Goal: Check status: Check status

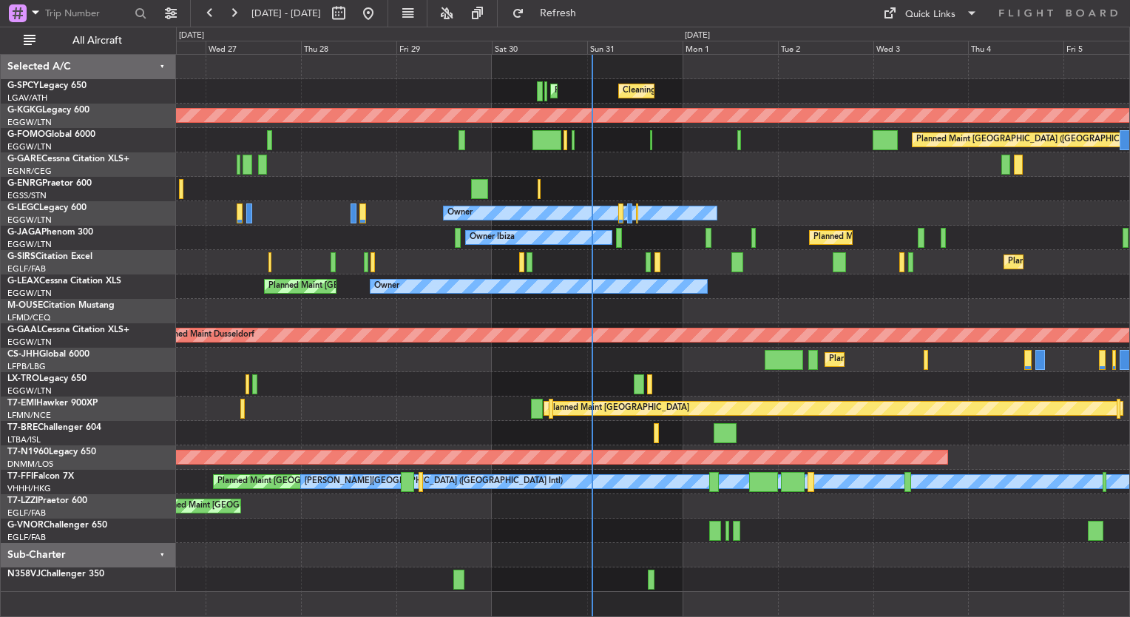
click at [618, 504] on div "Unplanned Maint [GEOGRAPHIC_DATA] ([GEOGRAPHIC_DATA])" at bounding box center [653, 506] width 954 height 24
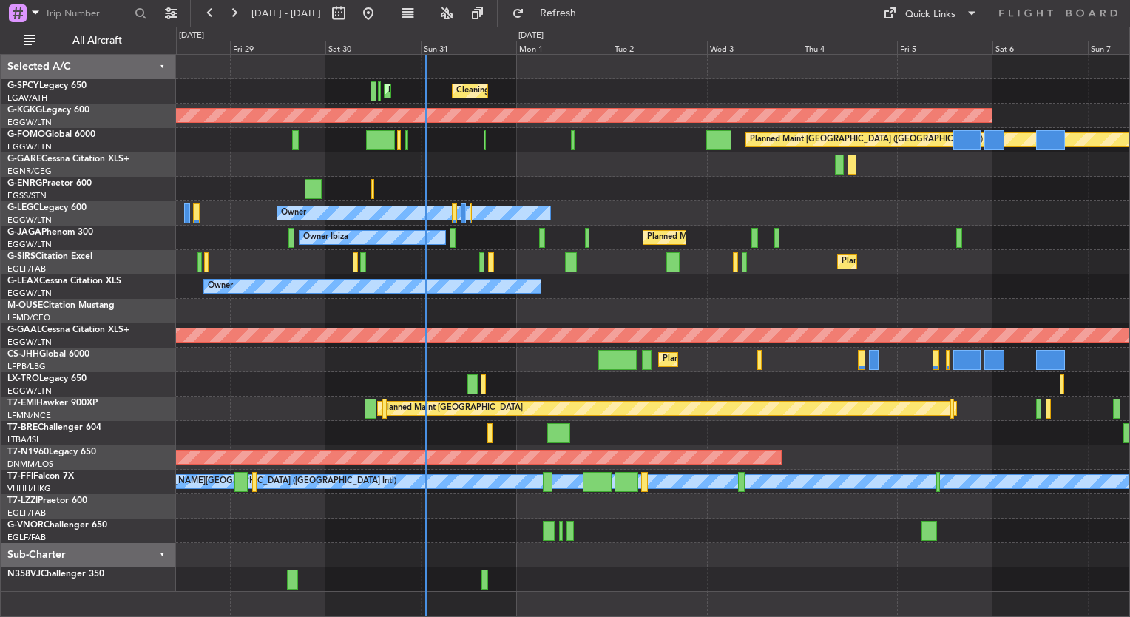
click at [650, 499] on div "Unplanned Maint [GEOGRAPHIC_DATA] ([GEOGRAPHIC_DATA]) Owner" at bounding box center [653, 506] width 954 height 24
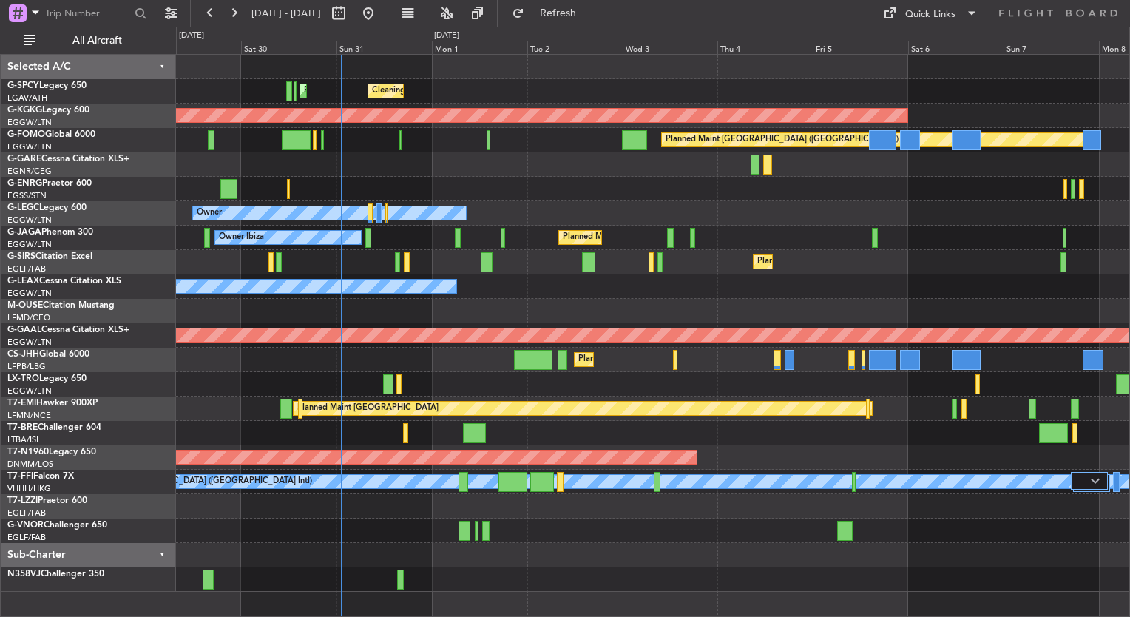
click at [596, 504] on div "Owner Unplanned Maint [GEOGRAPHIC_DATA] ([GEOGRAPHIC_DATA])" at bounding box center [653, 506] width 954 height 24
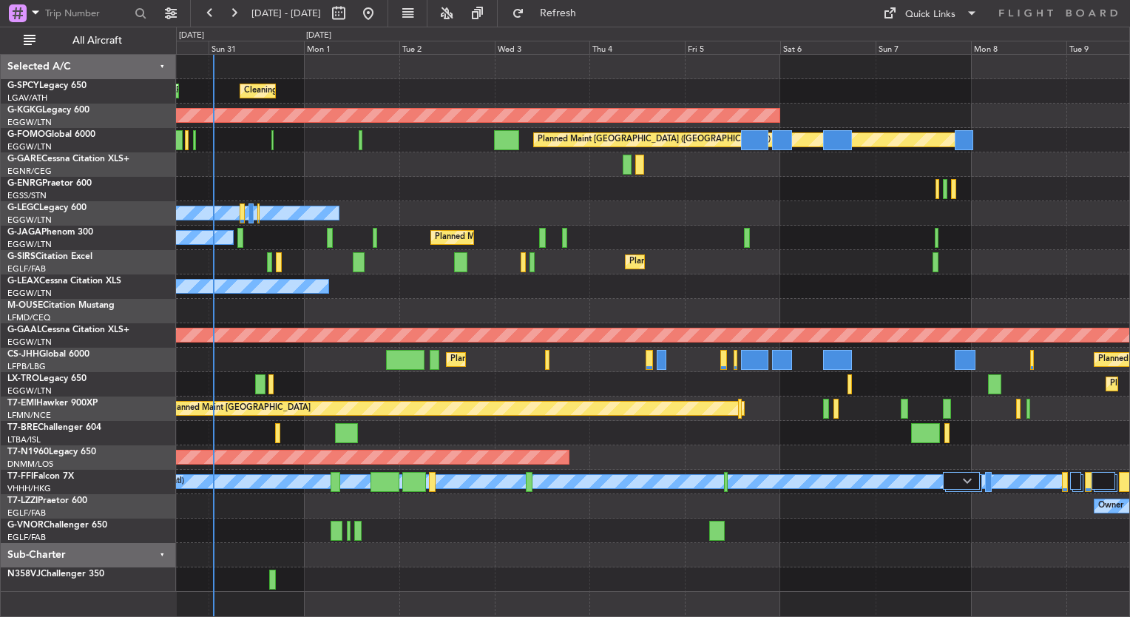
click at [583, 519] on div at bounding box center [653, 531] width 954 height 24
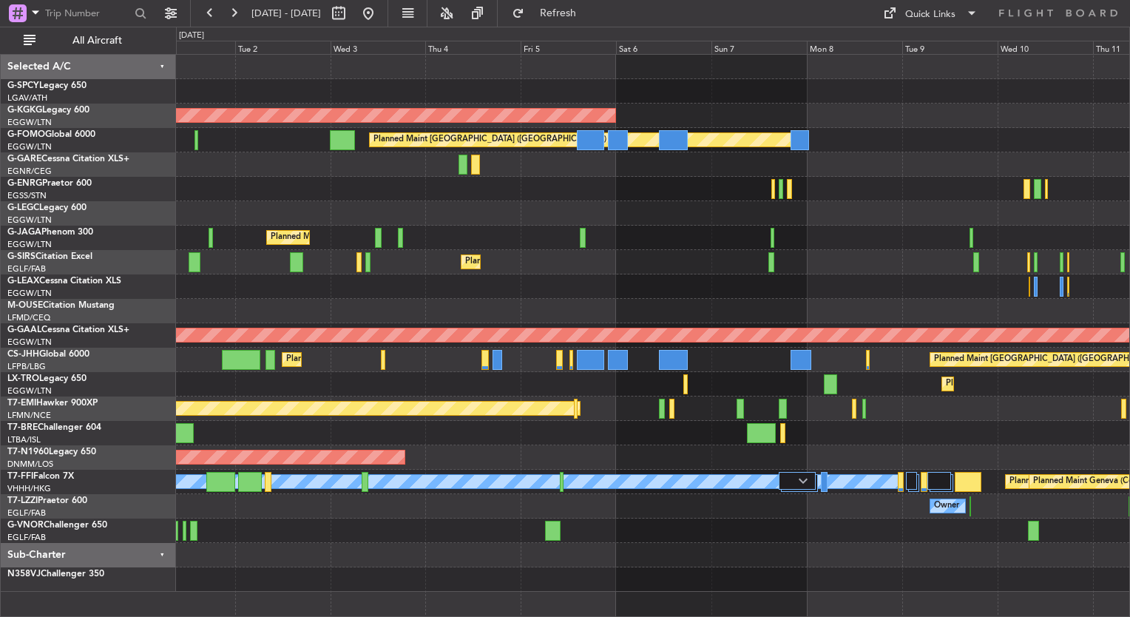
click at [647, 511] on div "Planned Maint Athens ([PERSON_NAME] Intl) Cleaning [GEOGRAPHIC_DATA] ([PERSON_N…" at bounding box center [653, 323] width 954 height 537
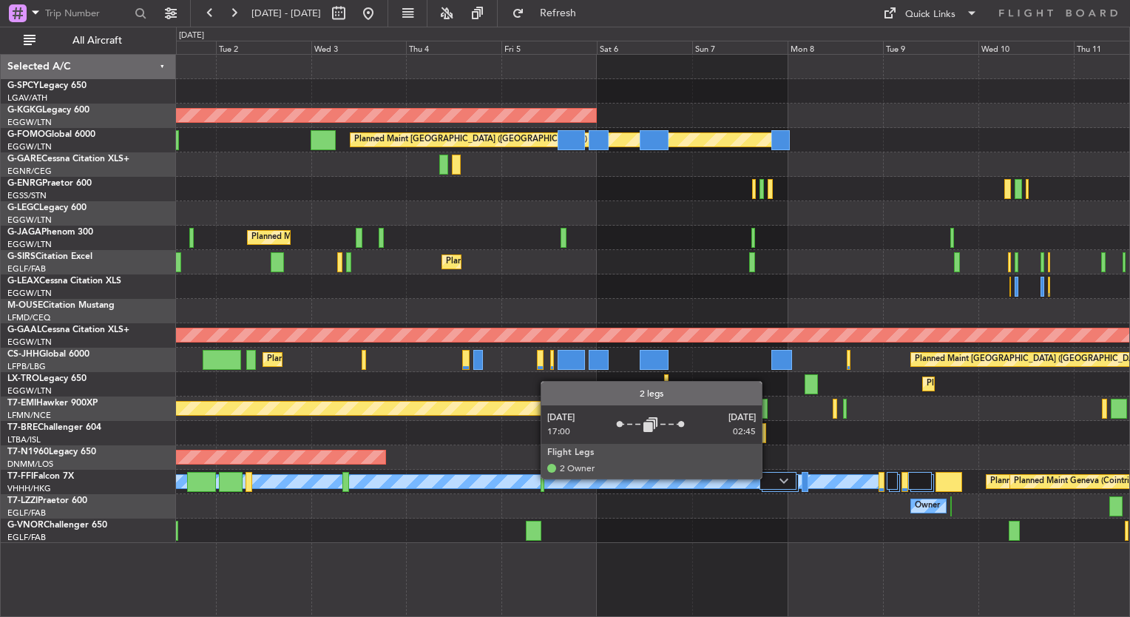
click at [774, 480] on div at bounding box center [778, 481] width 37 height 18
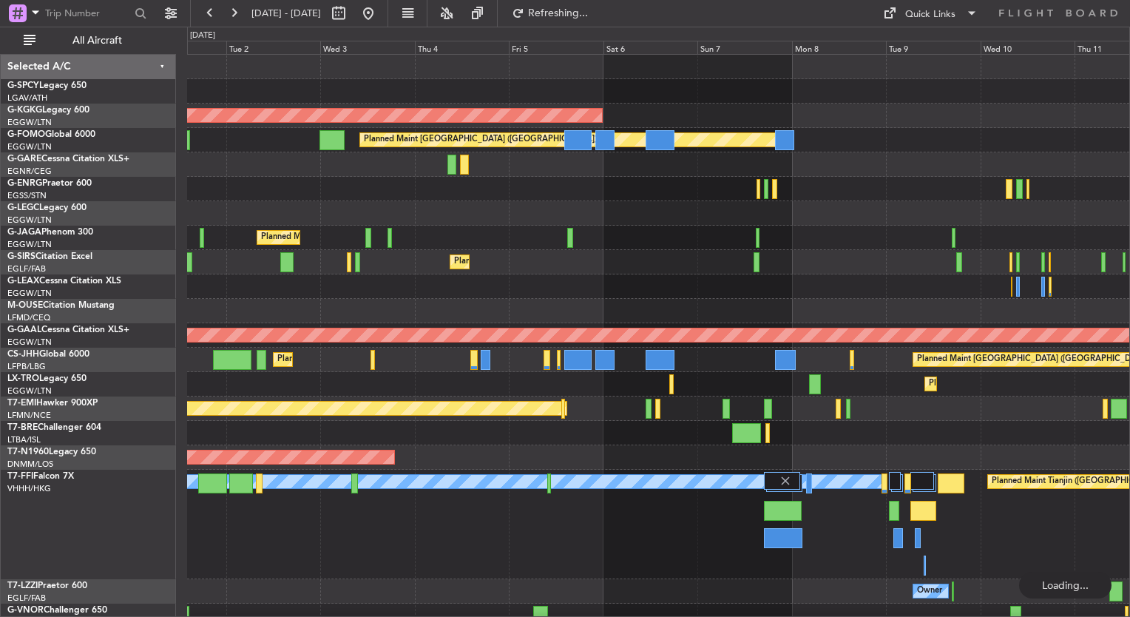
scroll to position [10, 0]
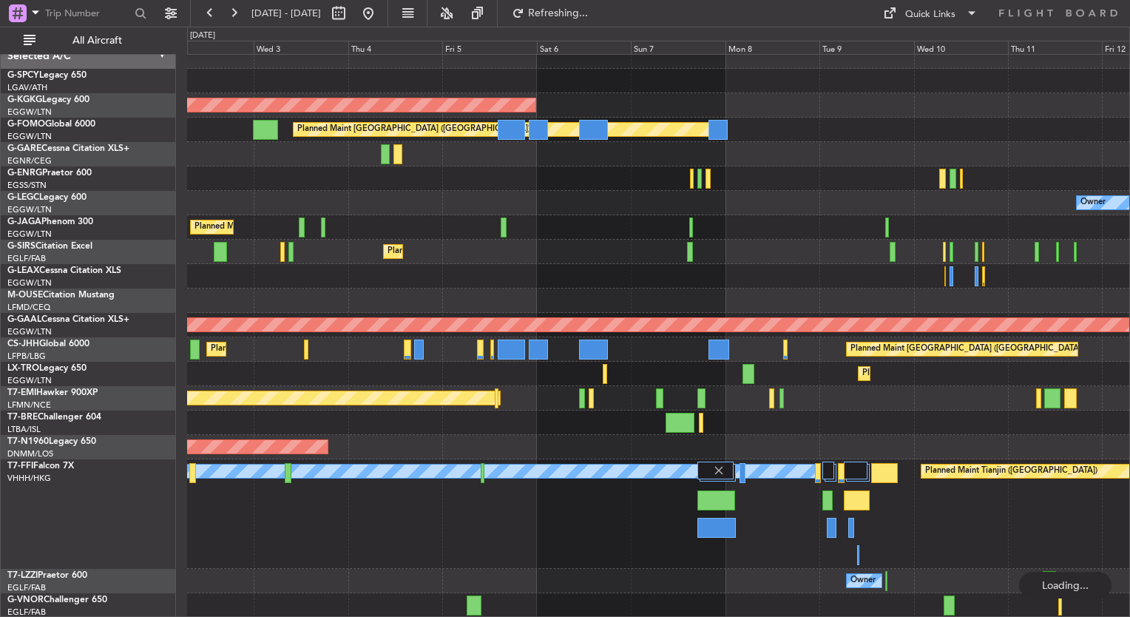
click at [760, 502] on div "Planned Maint Geneva (Cointrin) Planned Maint Tianjin ([GEOGRAPHIC_DATA]) [PERS…" at bounding box center [658, 513] width 942 height 109
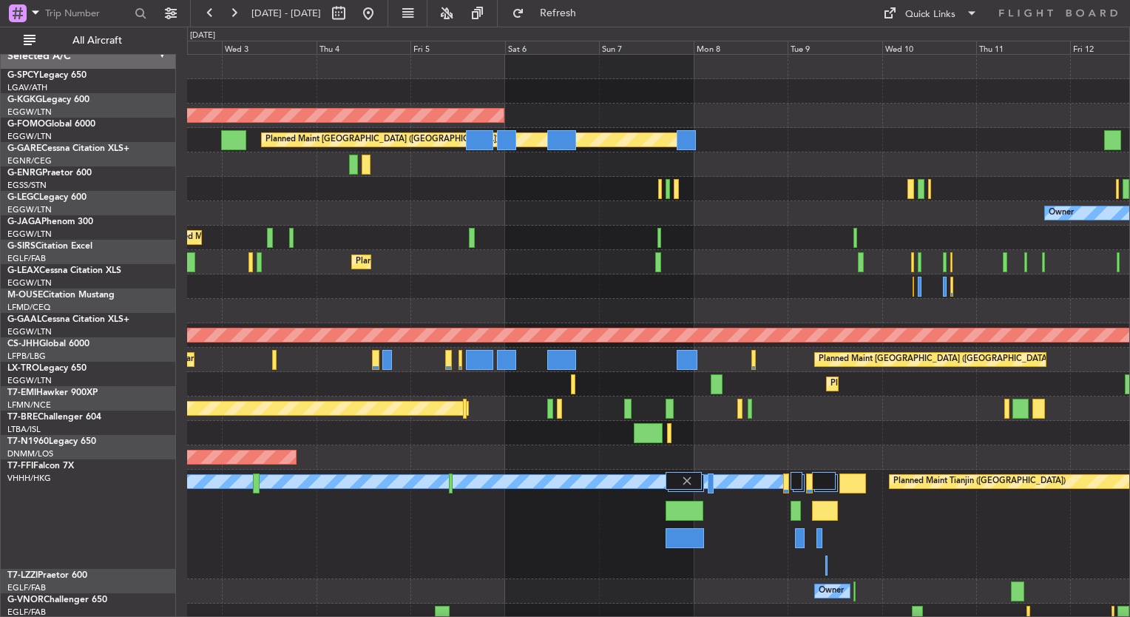
scroll to position [0, 0]
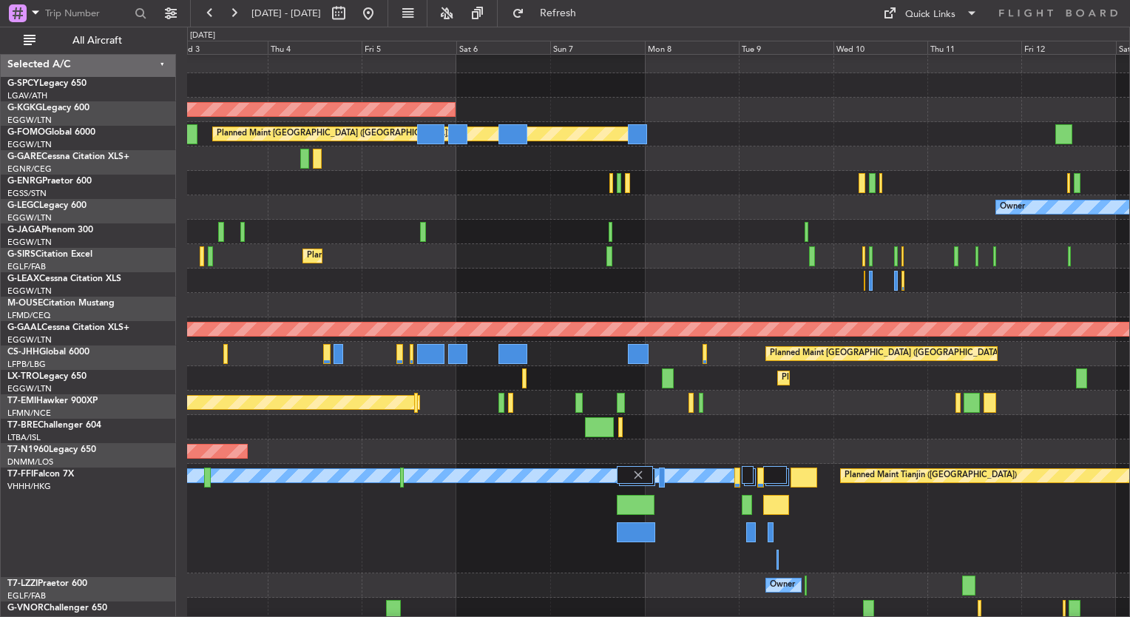
click at [706, 510] on div "[PERSON_NAME][GEOGRAPHIC_DATA] ([GEOGRAPHIC_DATA] Intl) Planned Maint Geneva ([…" at bounding box center [658, 518] width 942 height 109
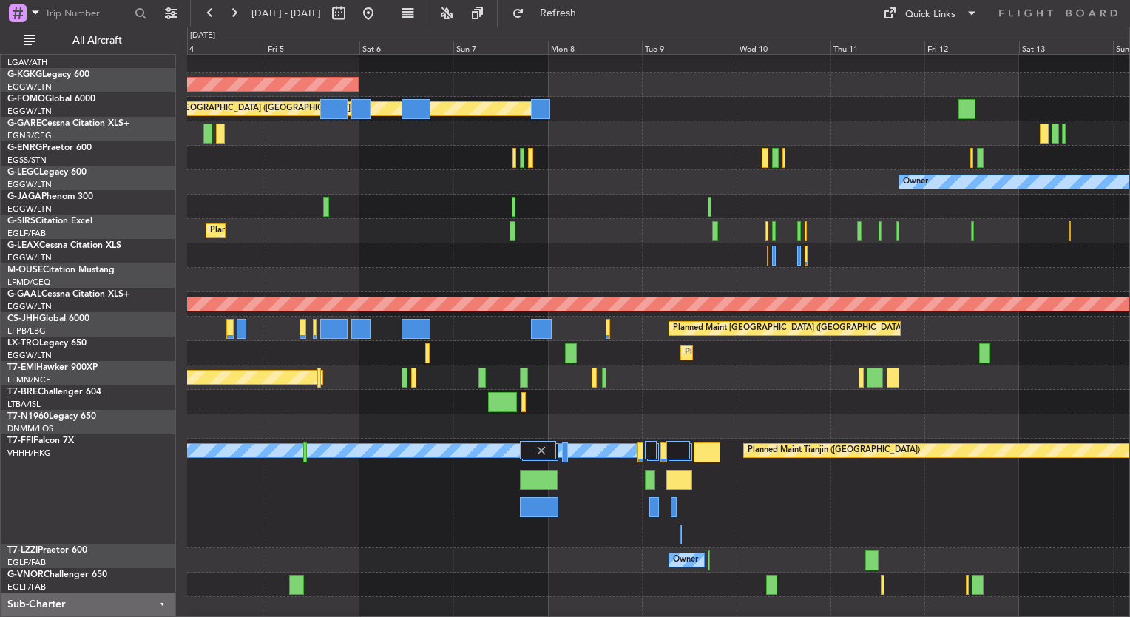
click at [746, 513] on div "[PERSON_NAME][GEOGRAPHIC_DATA] ([GEOGRAPHIC_DATA] Intl) Planned Maint Geneva ([…" at bounding box center [658, 493] width 942 height 109
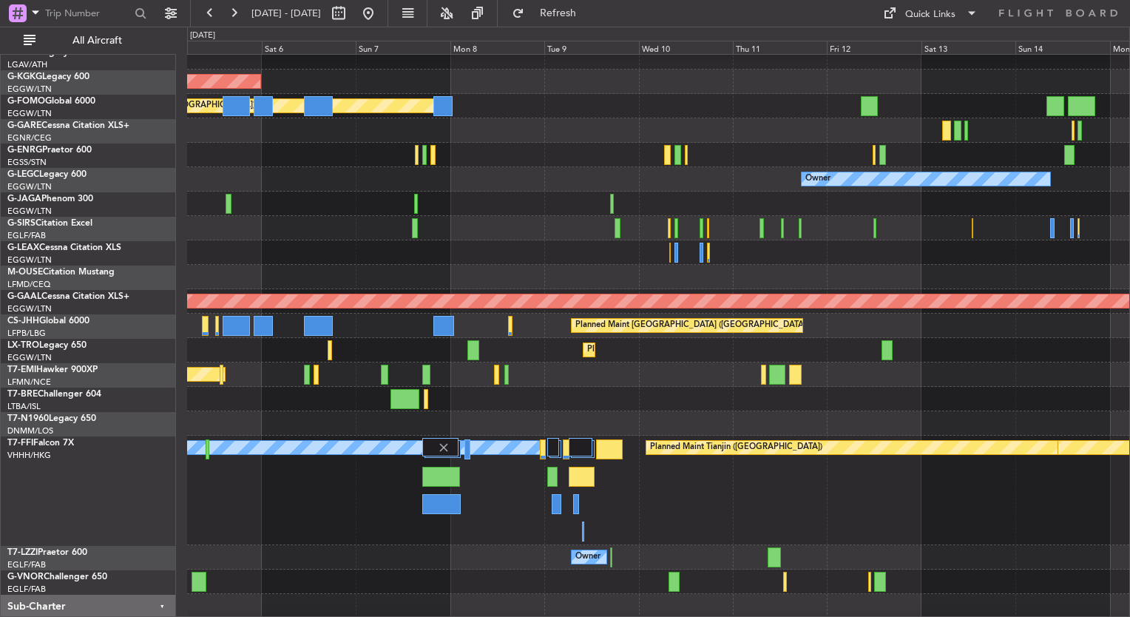
click at [530, 527] on div "[PERSON_NAME][GEOGRAPHIC_DATA] ([GEOGRAPHIC_DATA] Intl) Planned Maint Geneva ([…" at bounding box center [658, 490] width 942 height 109
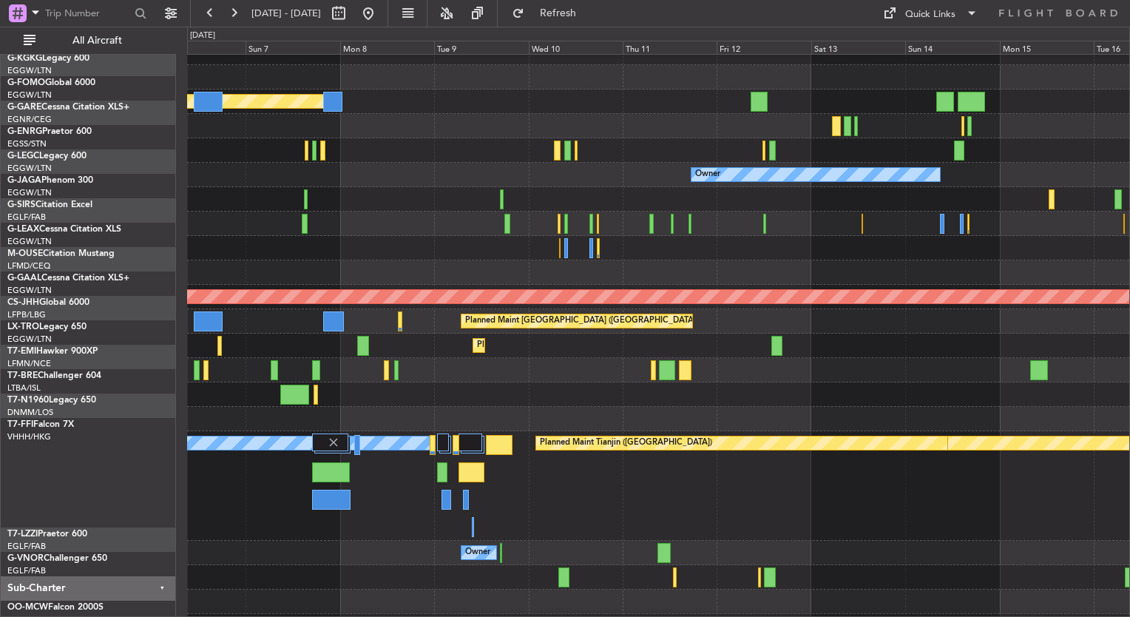
click at [343, 522] on div "[PERSON_NAME][GEOGRAPHIC_DATA] ([GEOGRAPHIC_DATA] Intl) Planned Maint Geneva ([…" at bounding box center [658, 485] width 942 height 109
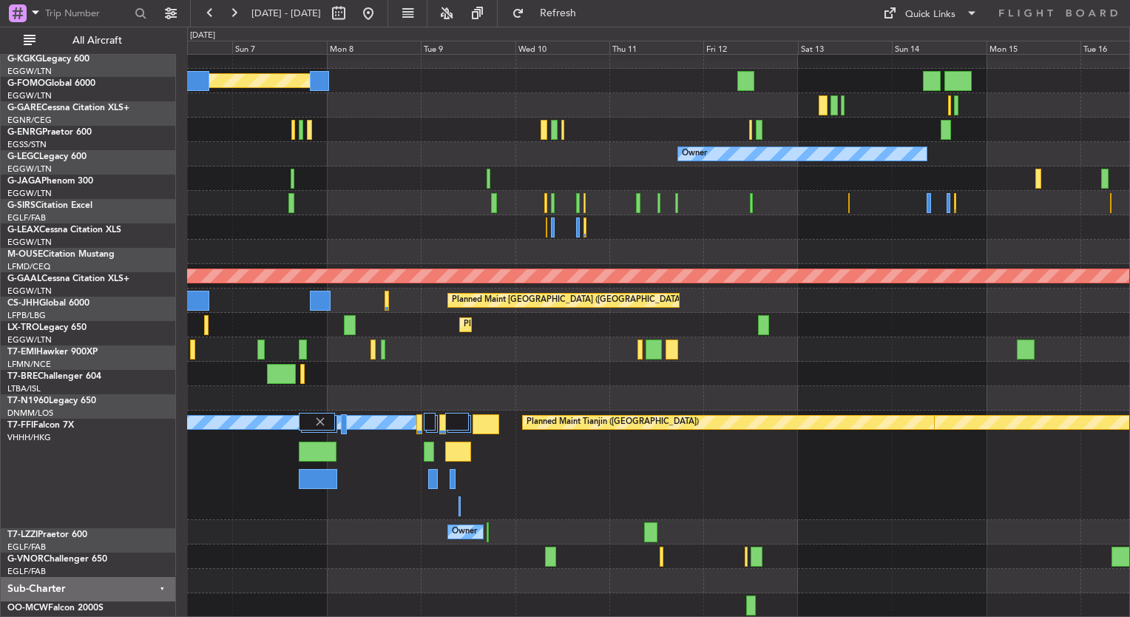
scroll to position [59, 0]
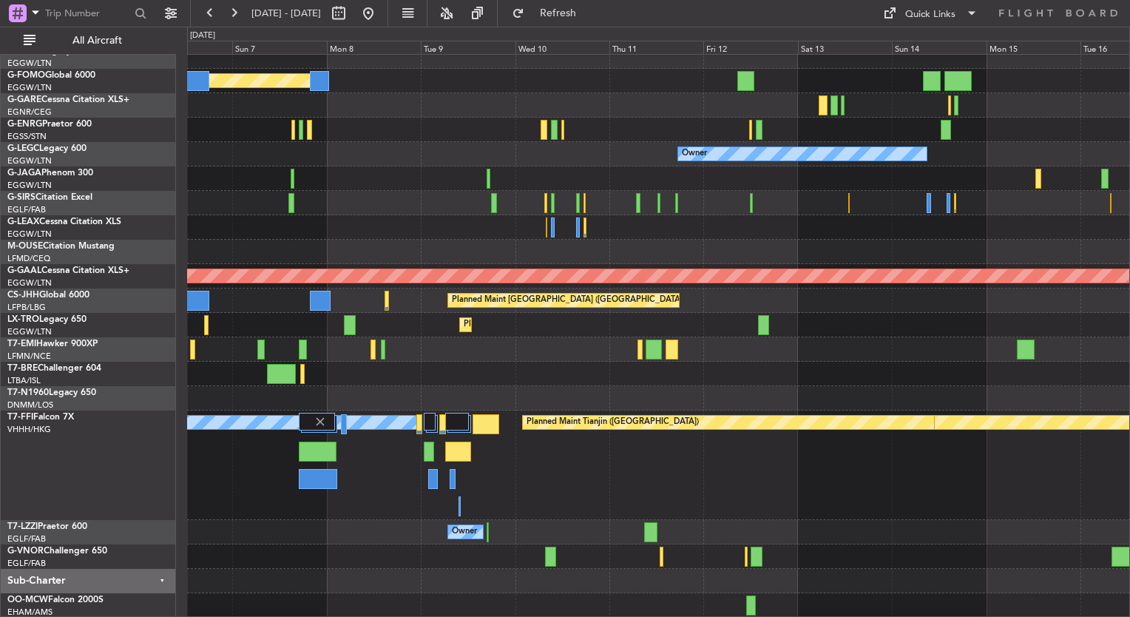
click at [565, 470] on div "[PERSON_NAME][GEOGRAPHIC_DATA] ([GEOGRAPHIC_DATA] Intl) Planned Maint Geneva ([…" at bounding box center [658, 465] width 942 height 109
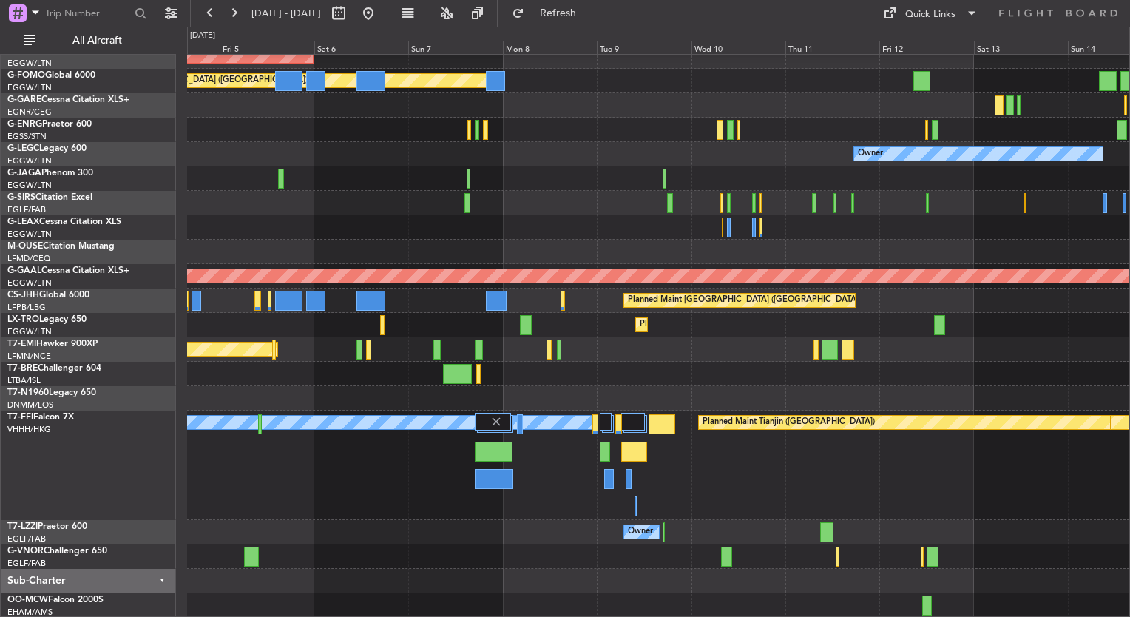
click at [668, 482] on div "[PERSON_NAME][GEOGRAPHIC_DATA] ([GEOGRAPHIC_DATA] Intl) Planned Maint Geneva ([…" at bounding box center [658, 465] width 942 height 109
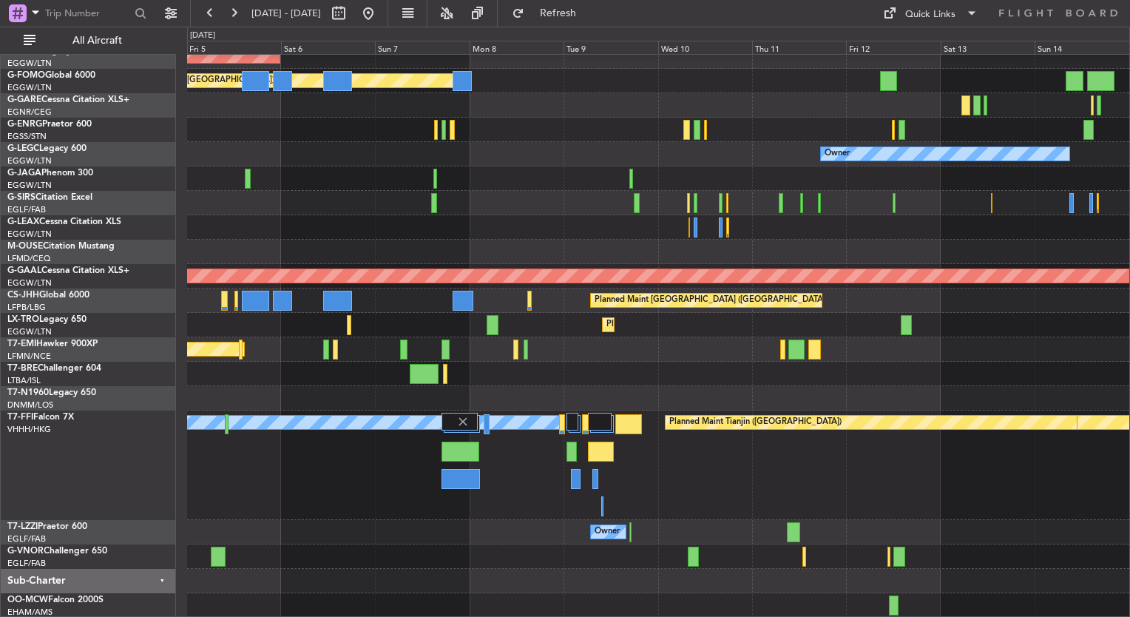
click at [538, 479] on div "[PERSON_NAME][GEOGRAPHIC_DATA] ([GEOGRAPHIC_DATA] Intl) Planned Maint Geneva ([…" at bounding box center [658, 465] width 942 height 109
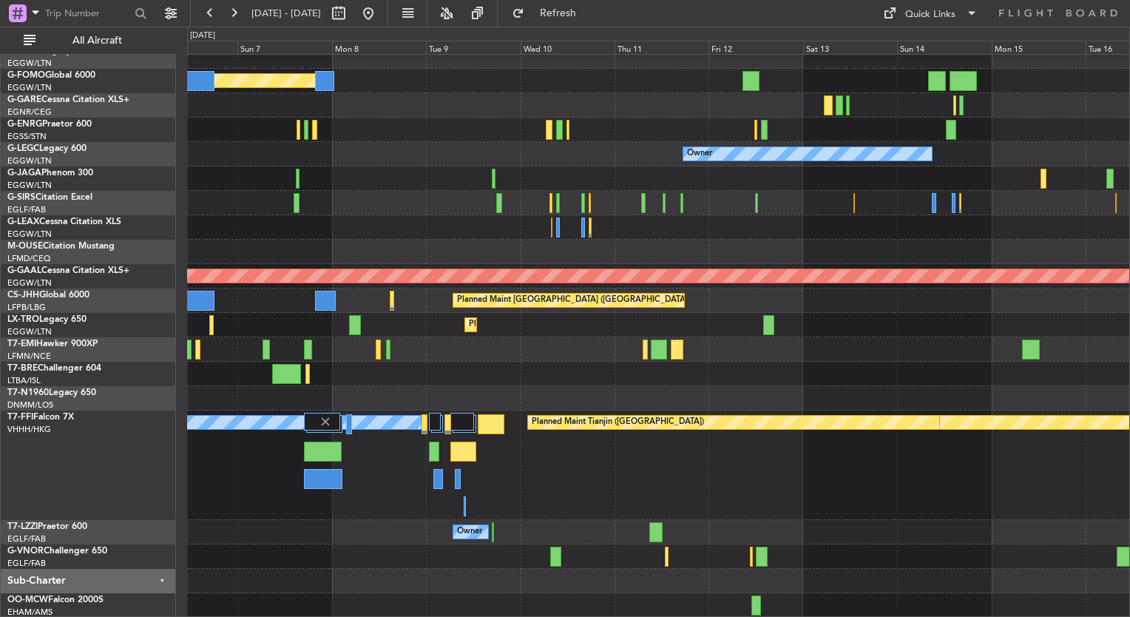
click at [511, 504] on div "[PERSON_NAME][GEOGRAPHIC_DATA] ([GEOGRAPHIC_DATA] Intl) Planned Maint Geneva ([…" at bounding box center [658, 465] width 942 height 109
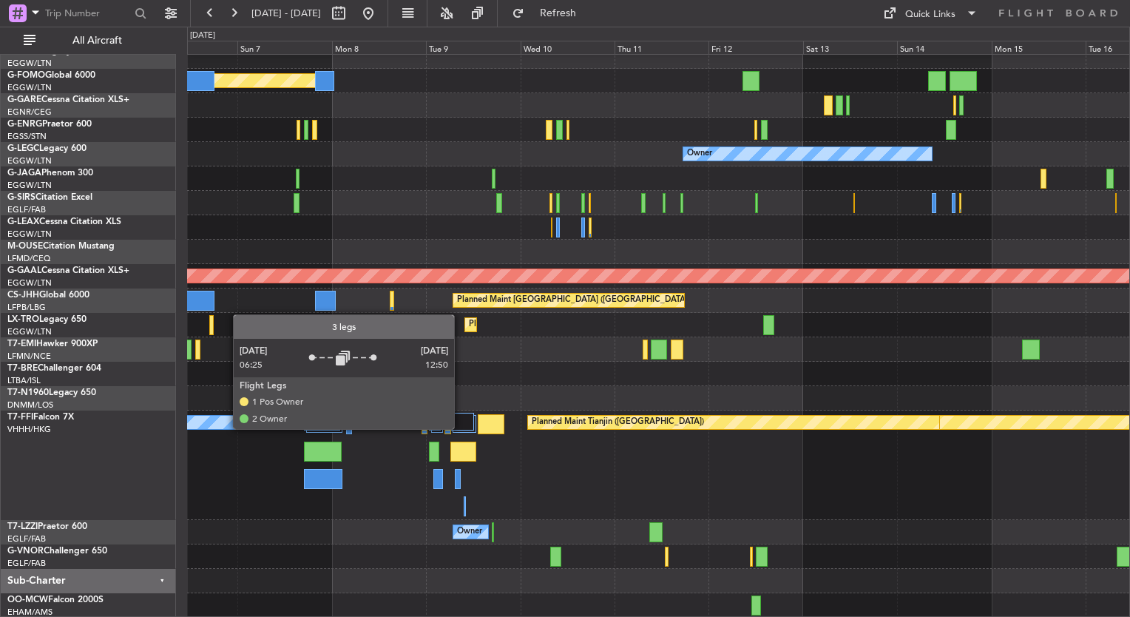
click at [461, 428] on div at bounding box center [462, 422] width 24 height 18
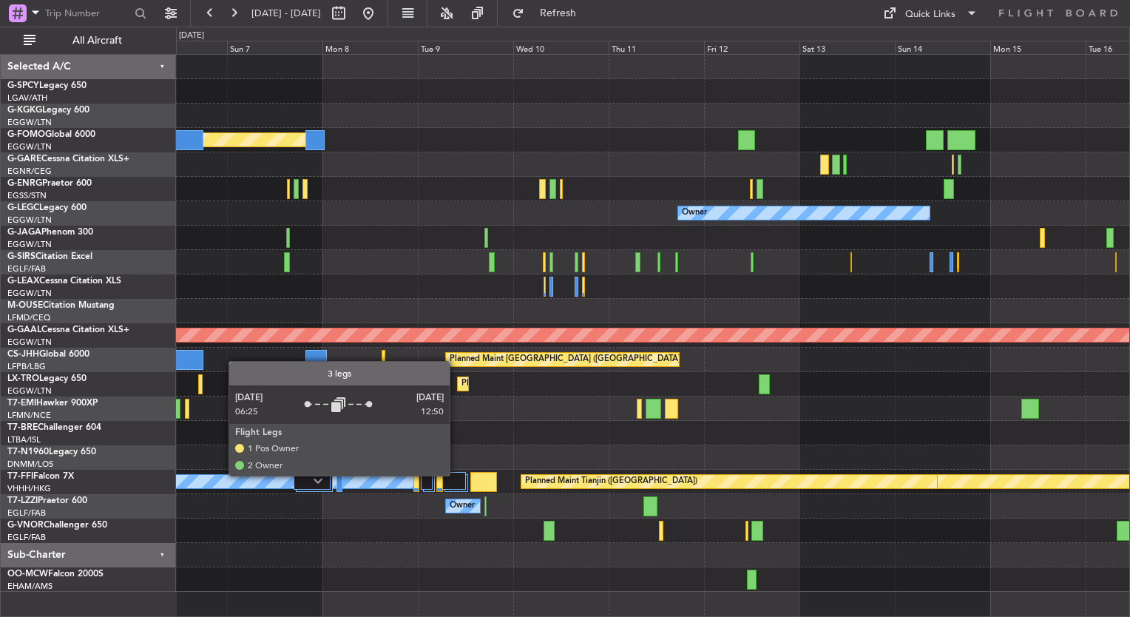
click at [456, 477] on div at bounding box center [454, 481] width 24 height 18
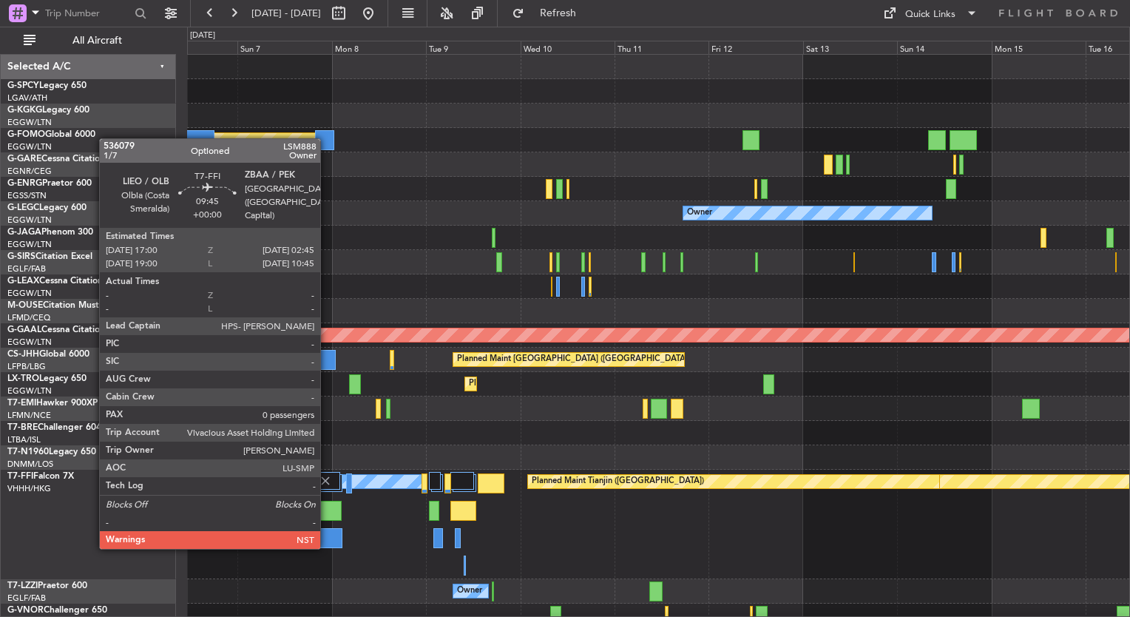
click at [327, 546] on div at bounding box center [323, 538] width 38 height 20
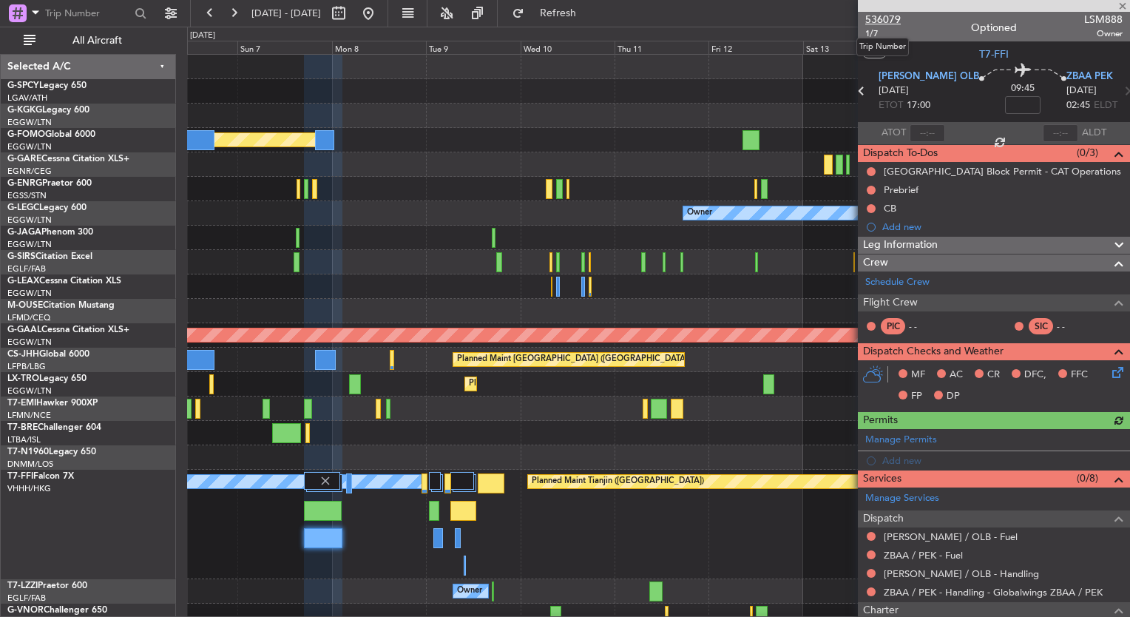
click at [888, 18] on span "536079" at bounding box center [883, 20] width 36 height 16
click at [575, 16] on span "Refresh" at bounding box center [558, 13] width 62 height 10
